Goal: Task Accomplishment & Management: Use online tool/utility

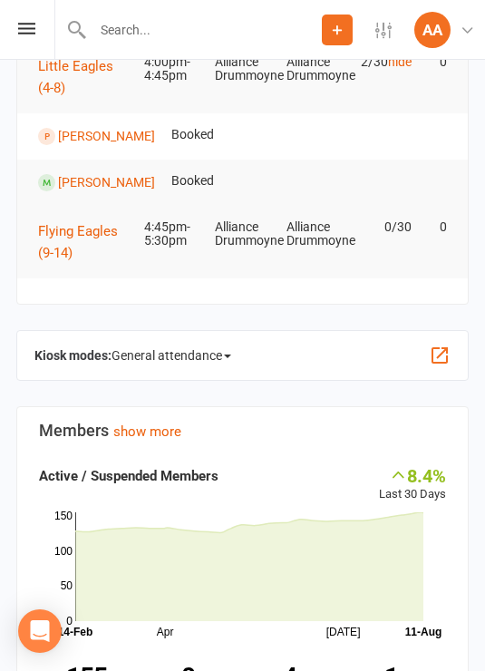
click at [200, 341] on span "General attendance" at bounding box center [172, 355] width 120 height 29
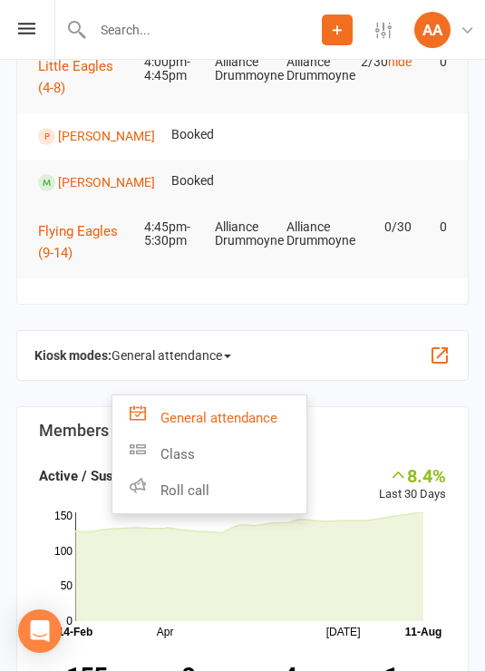
click at [217, 487] on link "Roll call" at bounding box center [209, 490] width 194 height 36
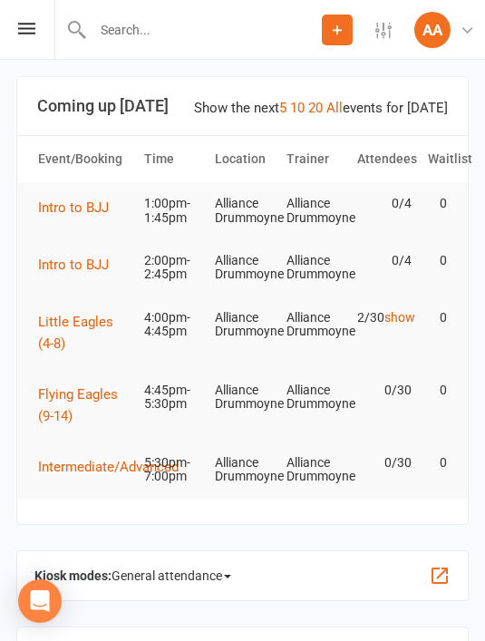
click at [34, 26] on icon at bounding box center [26, 29] width 17 height 12
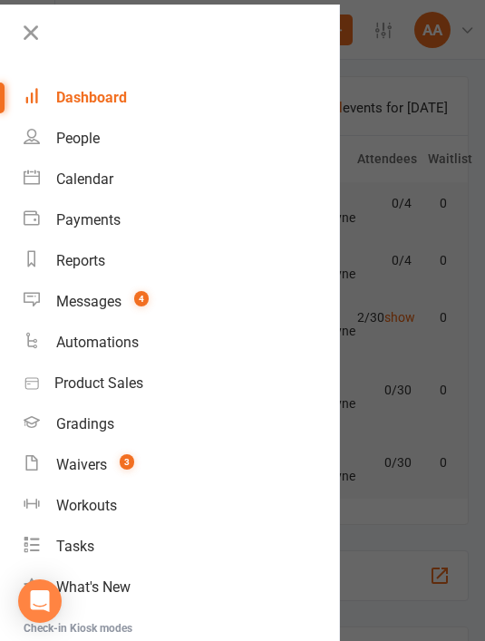
click at [133, 304] on count-badge "4" at bounding box center [137, 301] width 24 height 17
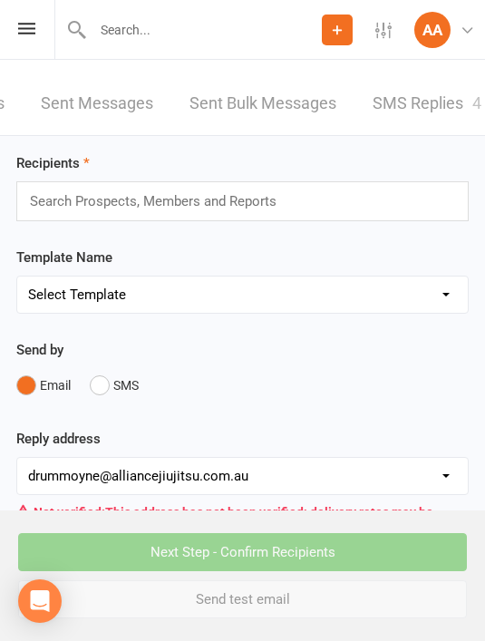
scroll to position [0, 228]
click at [436, 101] on link "SMS Replies 4" at bounding box center [428, 104] width 109 height 63
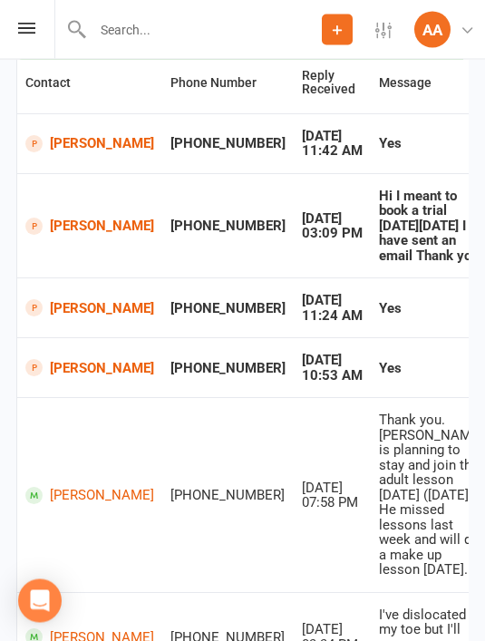
scroll to position [272, 0]
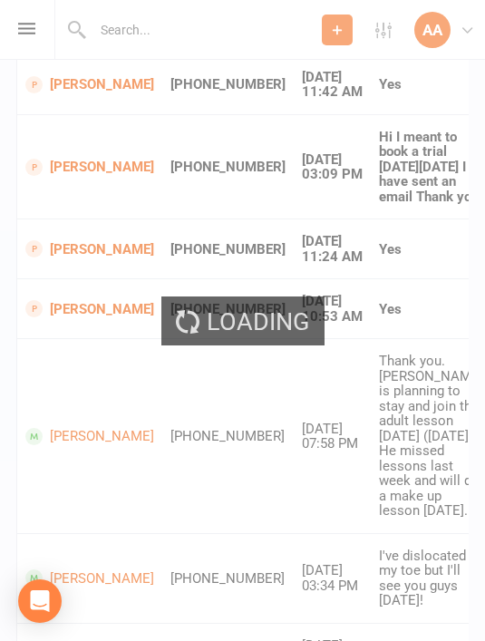
click at [441, 300] on div "Loading" at bounding box center [242, 320] width 485 height 641
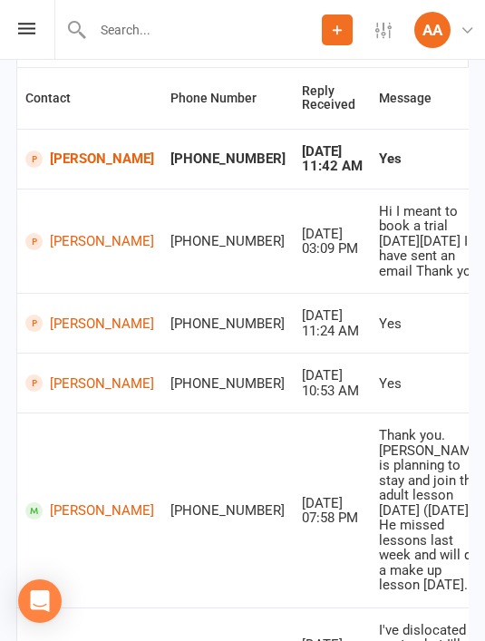
scroll to position [241, 0]
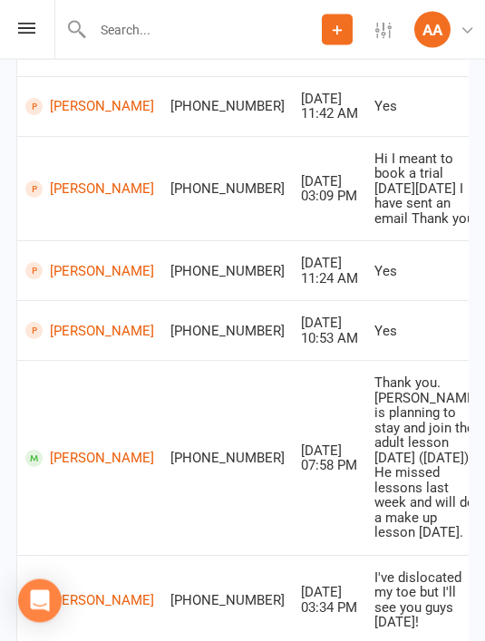
scroll to position [308, 0]
click at [30, 28] on icon at bounding box center [26, 29] width 17 height 12
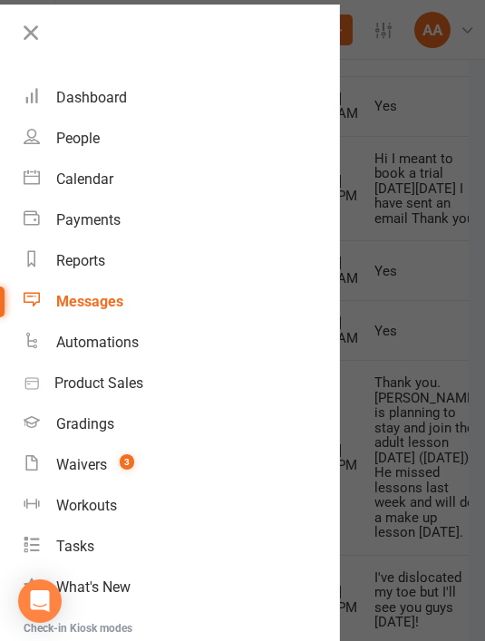
click at [97, 94] on div "Dashboard" at bounding box center [91, 97] width 71 height 17
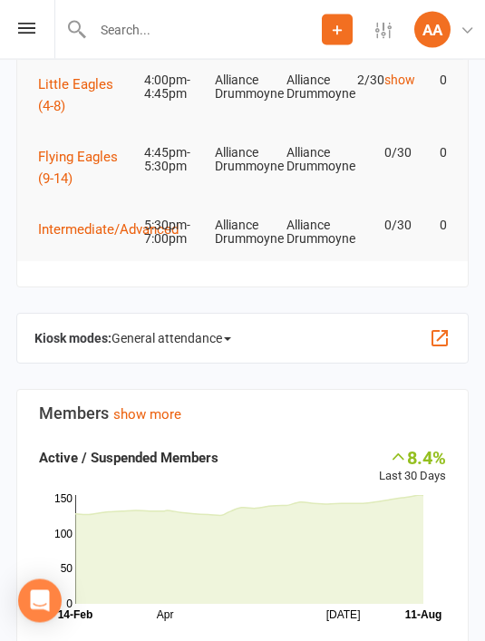
click at [223, 325] on span "General attendance" at bounding box center [172, 339] width 120 height 29
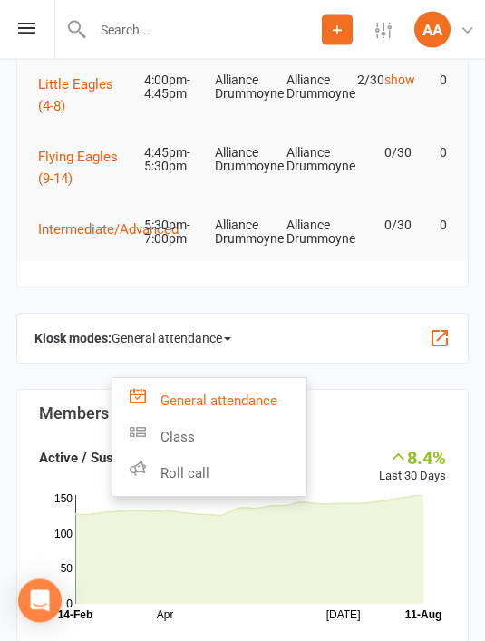
scroll to position [238, 0]
click at [228, 475] on link "Roll call" at bounding box center [209, 473] width 194 height 36
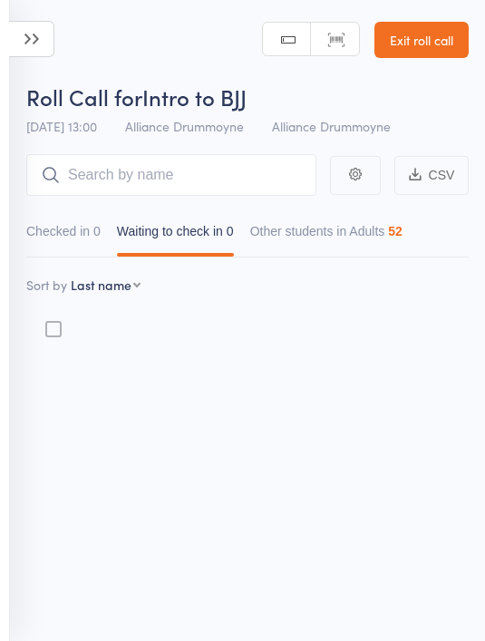
click at [28, 30] on icon at bounding box center [31, 39] width 45 height 36
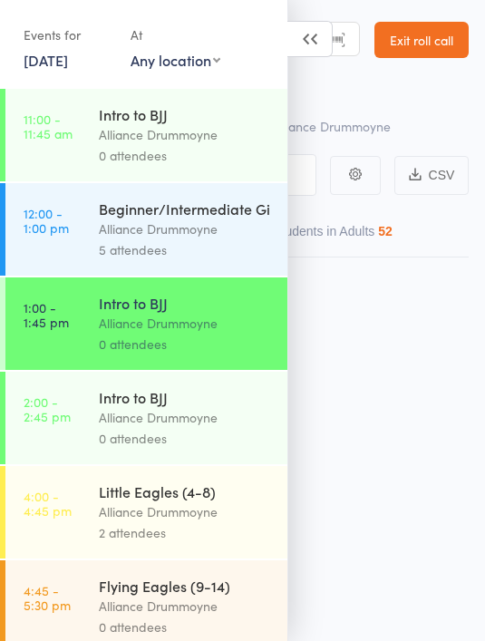
click at [183, 225] on div "Alliance Drummoyne" at bounding box center [185, 228] width 173 height 21
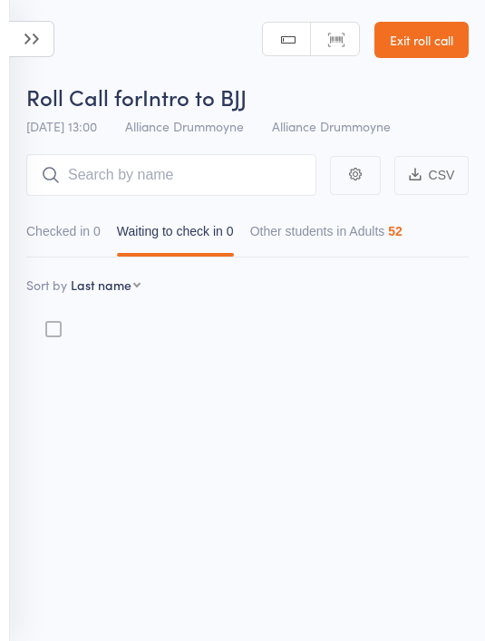
click at [34, 35] on icon at bounding box center [31, 39] width 45 height 36
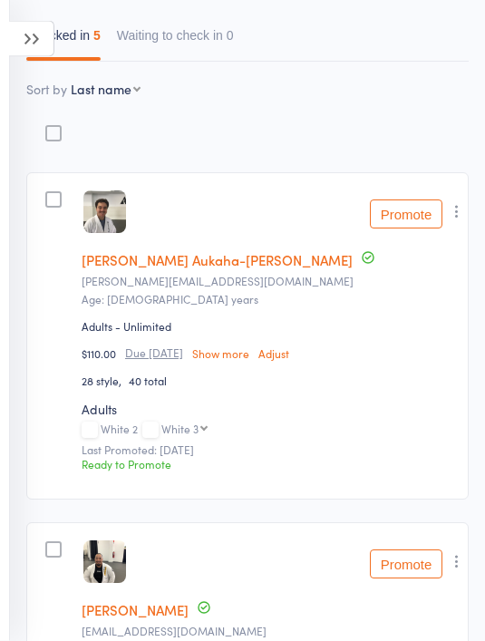
scroll to position [196, 0]
click at [413, 221] on button "Promote" at bounding box center [406, 213] width 73 height 29
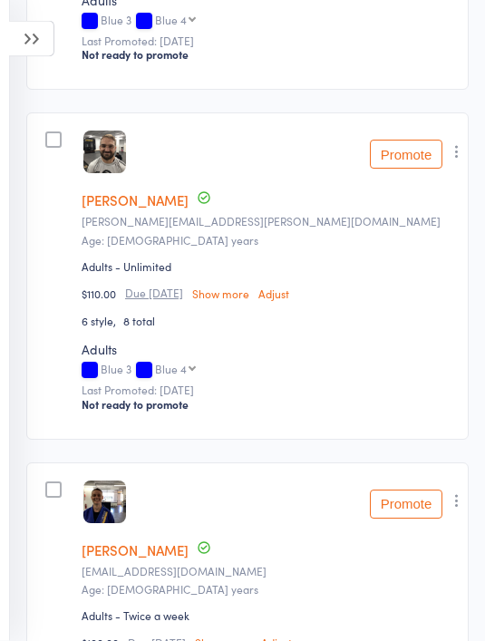
scroll to position [1391, 0]
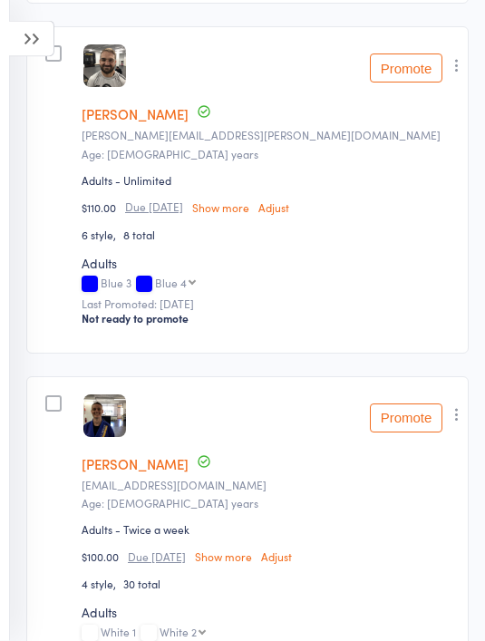
click at [411, 426] on button "Promote" at bounding box center [406, 418] width 73 height 29
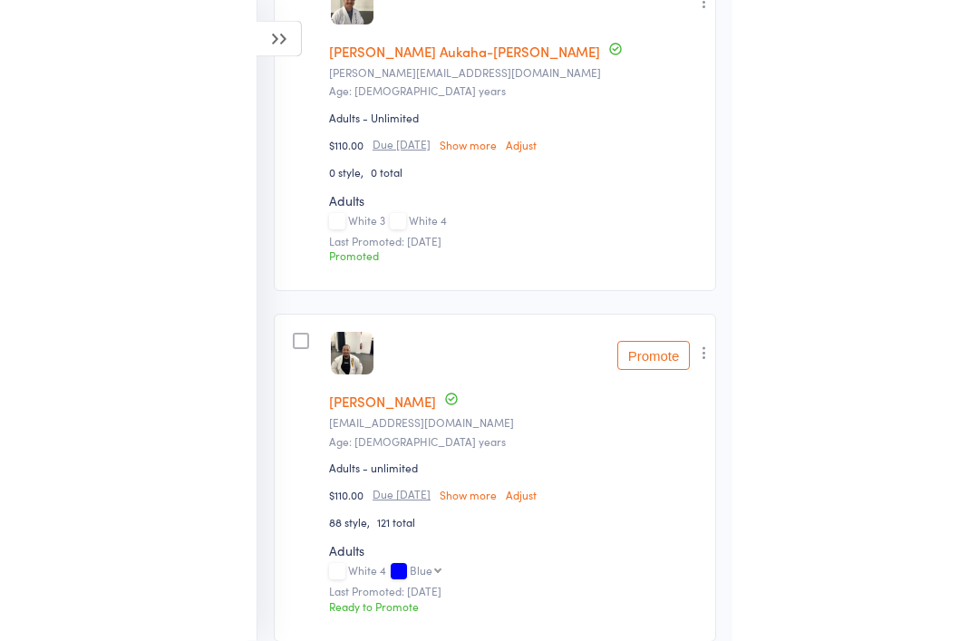
scroll to position [171, 0]
